Goal: Entertainment & Leisure: Consume media (video, audio)

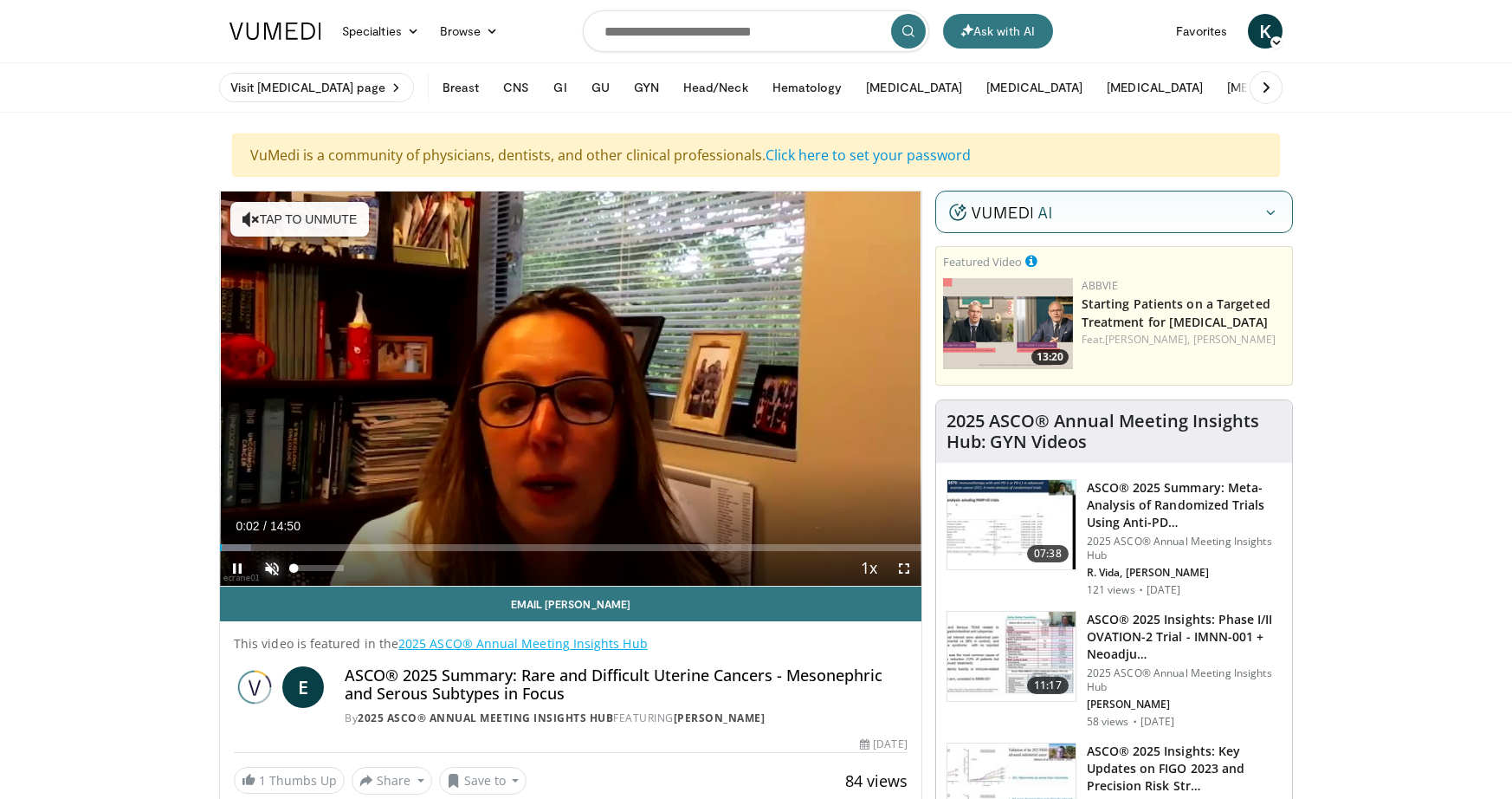
click at [274, 560] on span "Video Player" at bounding box center [272, 568] width 35 height 35
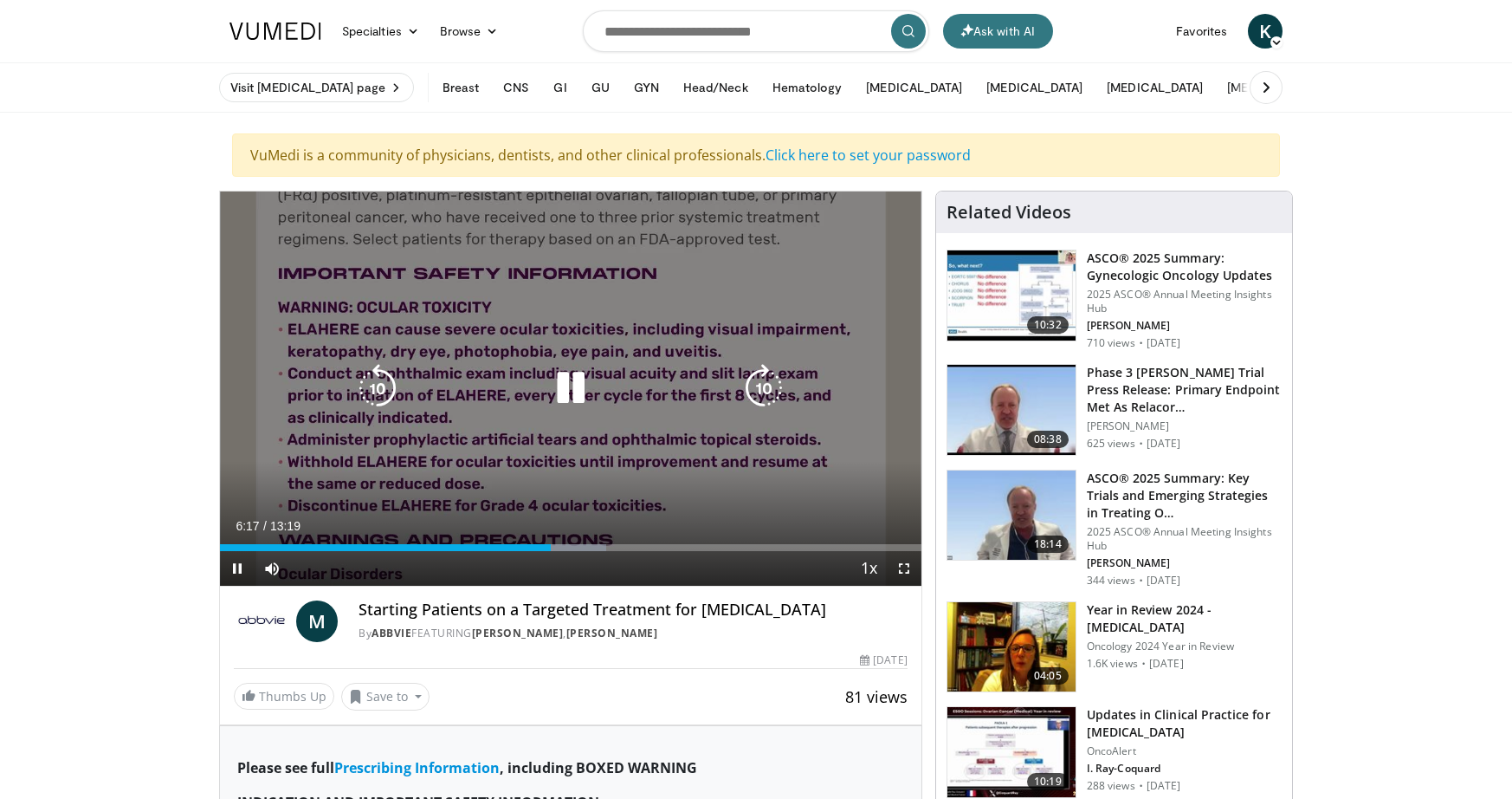
click at [585, 389] on icon "Video Player" at bounding box center [570, 388] width 49 height 49
